Goal: Transaction & Acquisition: Purchase product/service

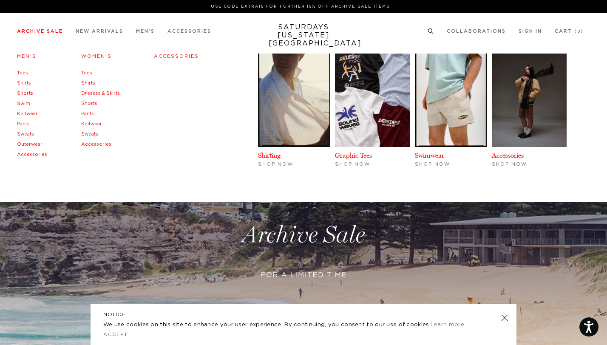
click at [27, 144] on link "Outerwear" at bounding box center [29, 144] width 25 height 5
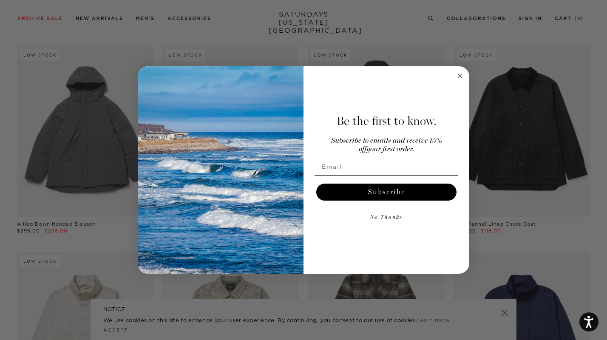
scroll to position [1392, 0]
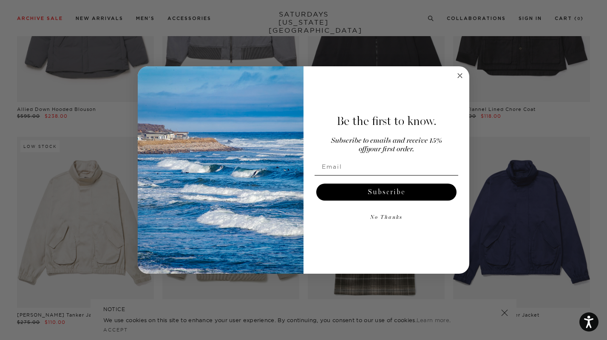
click at [460, 76] on icon "Close dialog" at bounding box center [460, 76] width 4 height 4
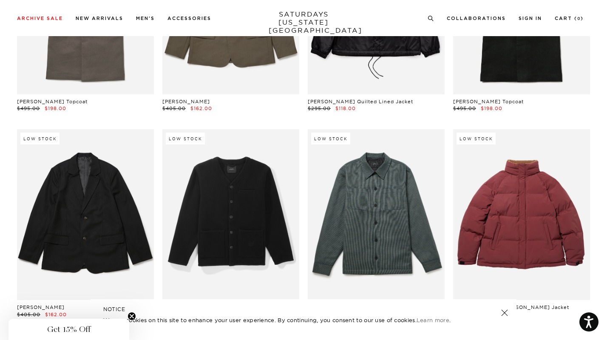
scroll to position [1883, 0]
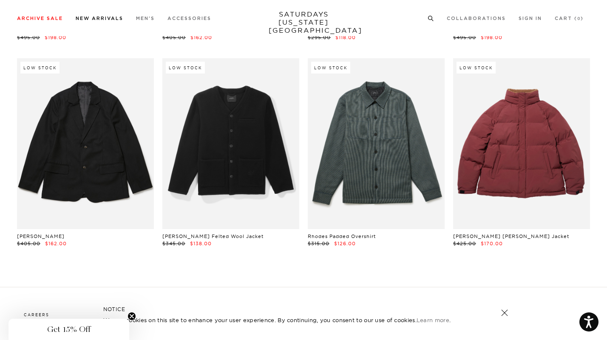
click at [105, 19] on link "New Arrivals" at bounding box center [100, 18] width 48 height 5
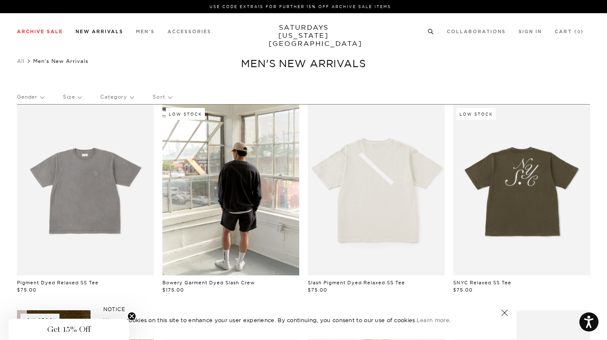
click at [109, 31] on link "New Arrivals" at bounding box center [100, 31] width 48 height 5
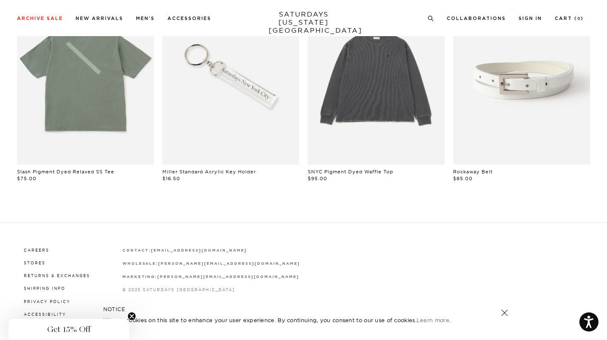
scroll to position [675, 0]
